Goal: Navigation & Orientation: Find specific page/section

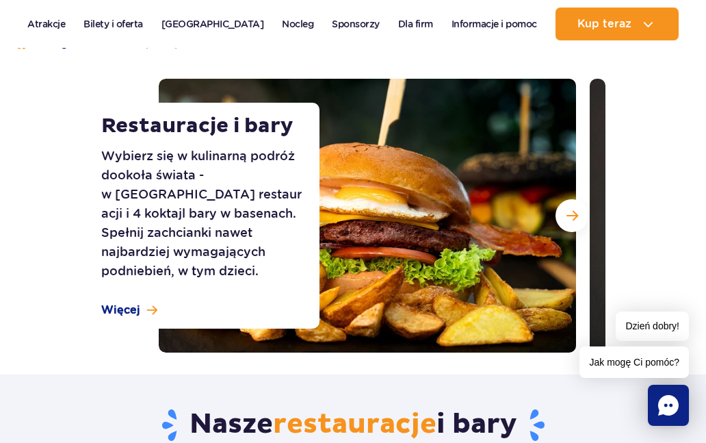
scroll to position [131, 0]
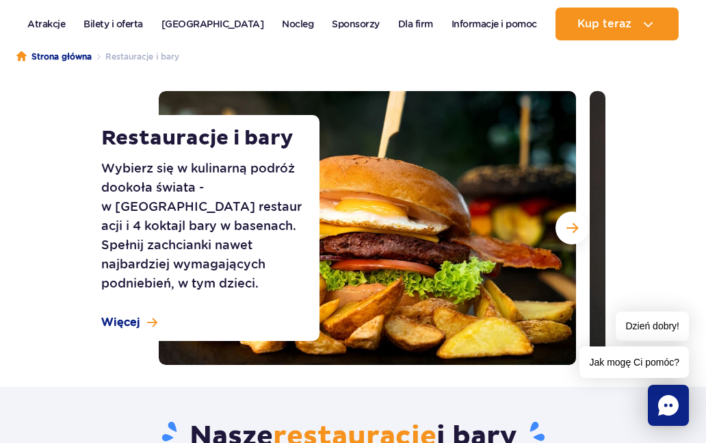
click at [140, 319] on span "Więcej" at bounding box center [120, 322] width 39 height 15
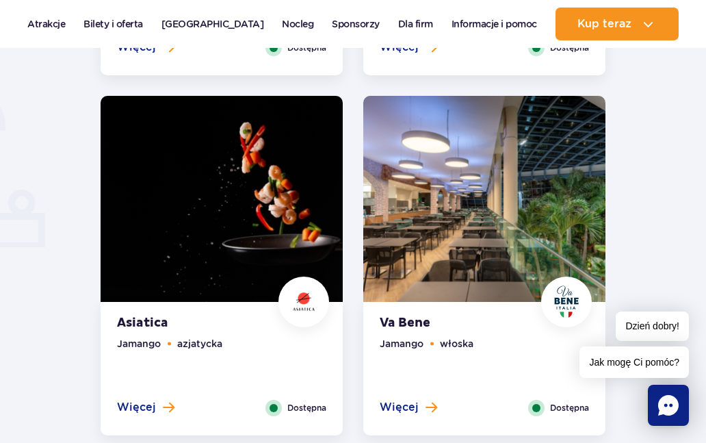
scroll to position [891, 0]
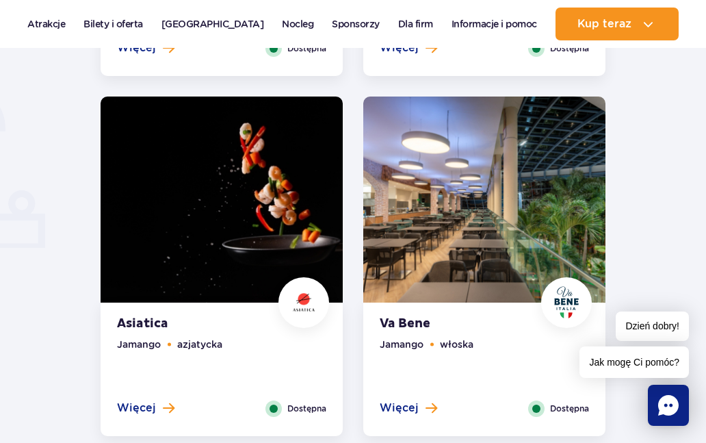
click at [433, 408] on span at bounding box center [431, 407] width 12 height 12
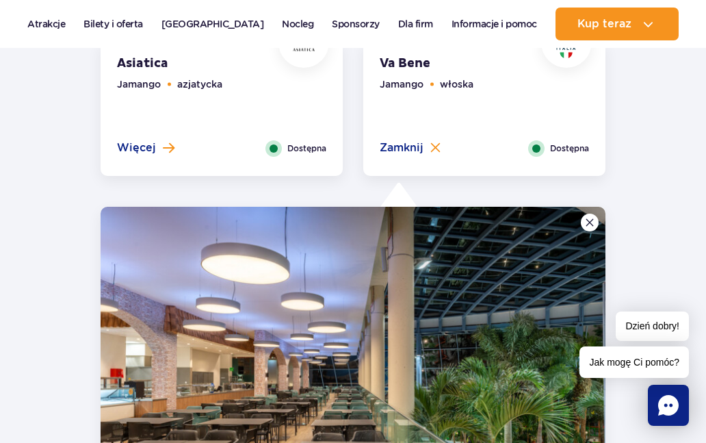
scroll to position [1183, 0]
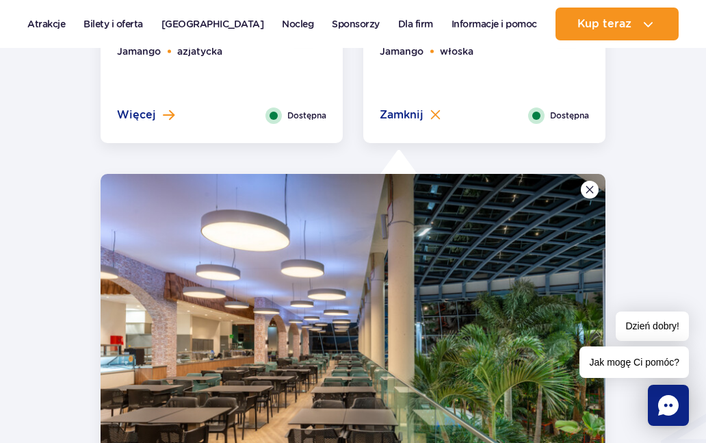
click at [591, 187] on img at bounding box center [589, 189] width 8 height 8
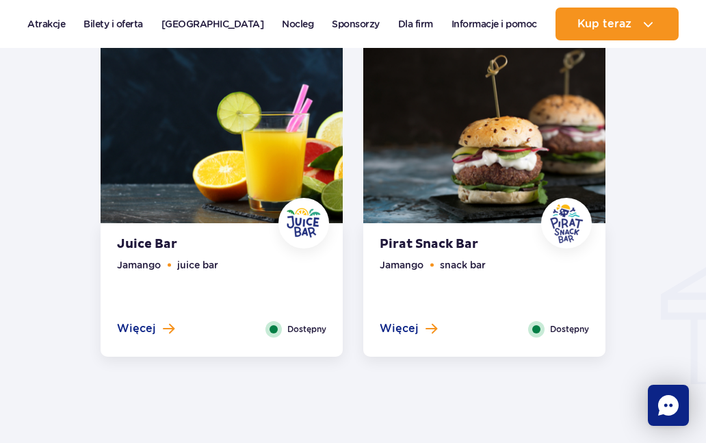
scroll to position [1330, 0]
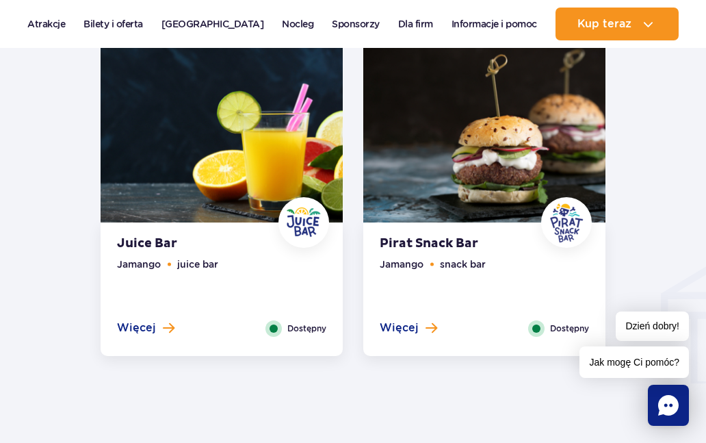
click at [429, 330] on span at bounding box center [431, 327] width 12 height 12
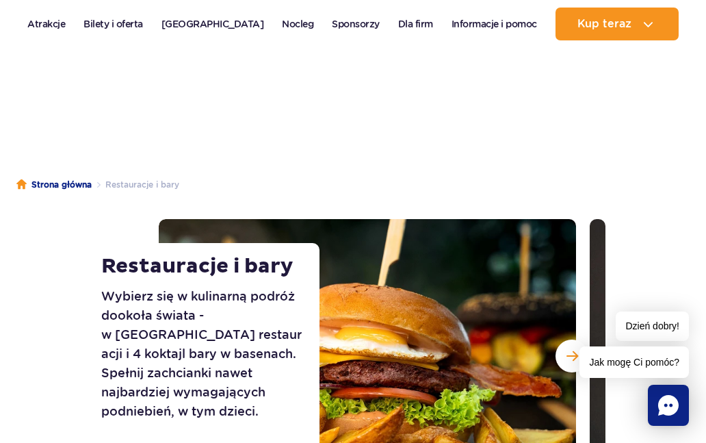
scroll to position [1, 0]
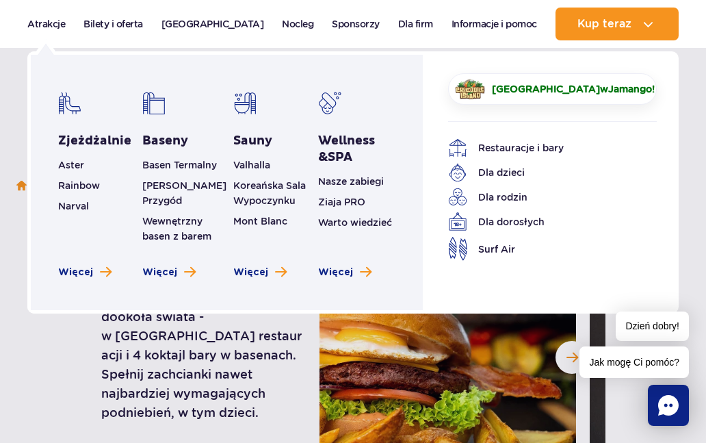
click at [515, 252] on span "Surf Air" at bounding box center [496, 248] width 37 height 15
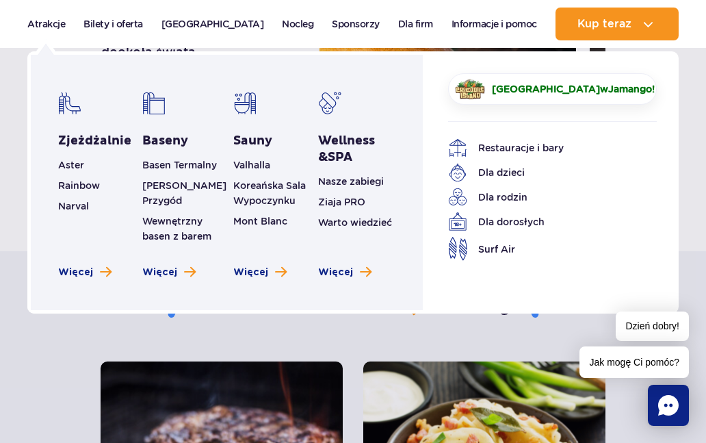
scroll to position [257, 0]
